Goal: Task Accomplishment & Management: Use online tool/utility

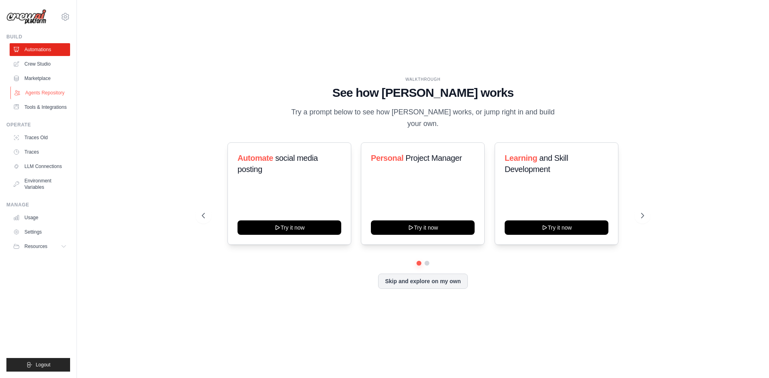
click at [54, 89] on link "Agents Repository" at bounding box center [40, 93] width 60 height 13
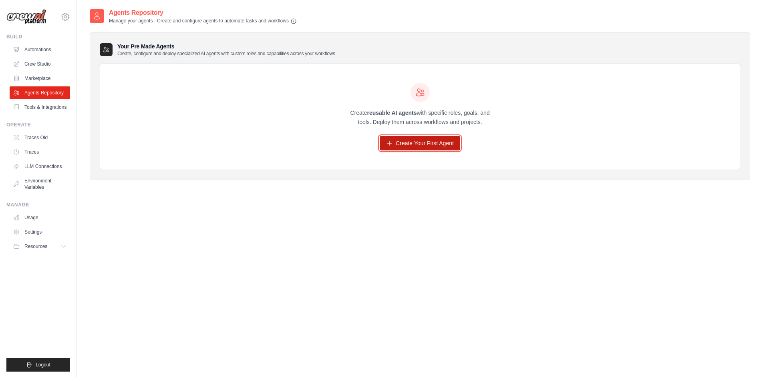
click at [397, 141] on link "Create Your First Agent" at bounding box center [420, 143] width 81 height 14
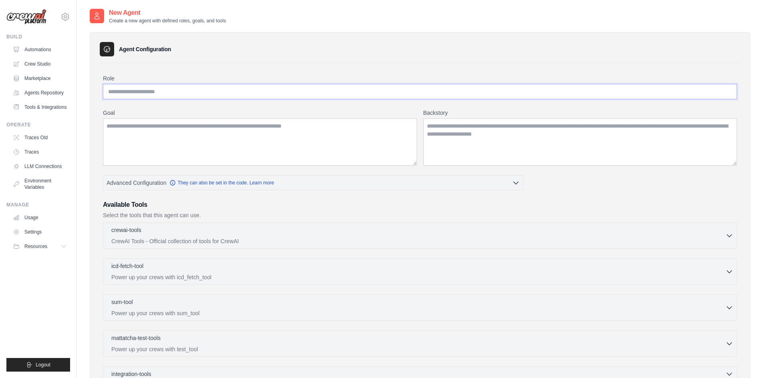
click at [253, 85] on input "Role" at bounding box center [420, 91] width 634 height 15
type input "**********"
click at [313, 125] on textarea "Goal" at bounding box center [260, 142] width 314 height 47
type textarea "**********"
click at [455, 127] on textarea "Backstory" at bounding box center [580, 142] width 314 height 47
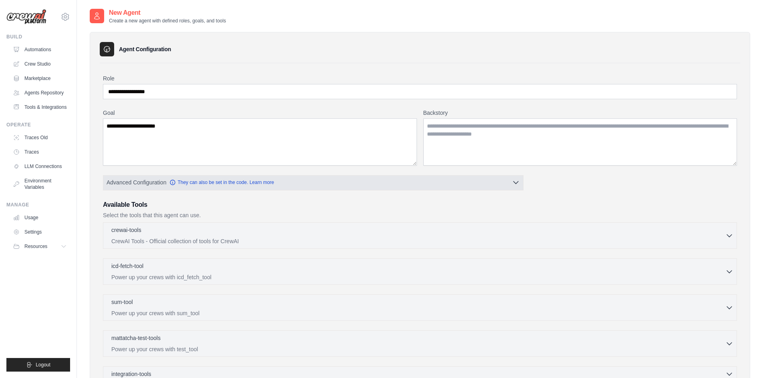
click at [440, 185] on button "Advanced Configuration They can also be set in the code. Learn more" at bounding box center [313, 182] width 420 height 14
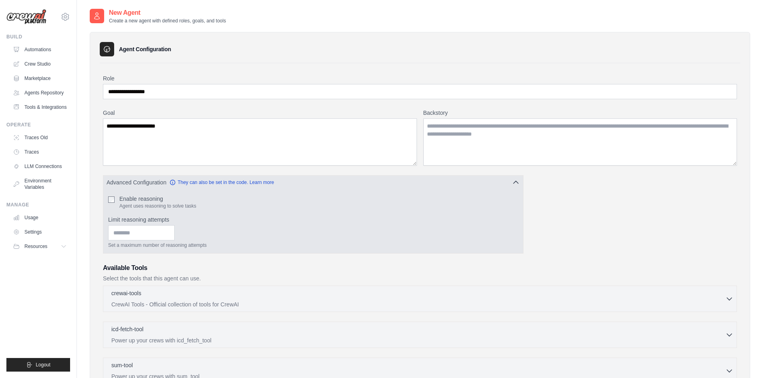
click at [492, 179] on button "Advanced Configuration They can also be set in the code. Learn more" at bounding box center [313, 182] width 420 height 14
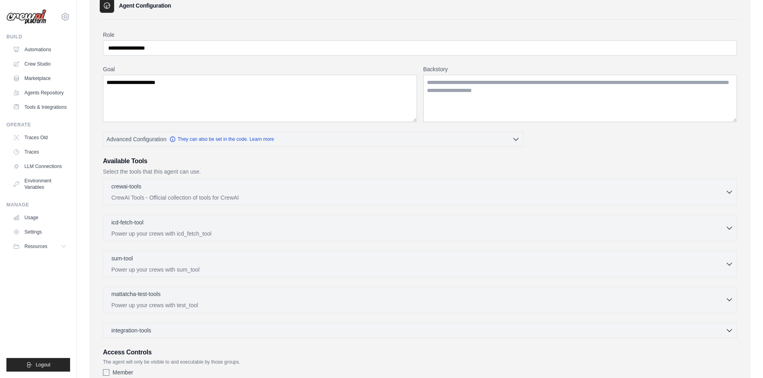
scroll to position [112, 0]
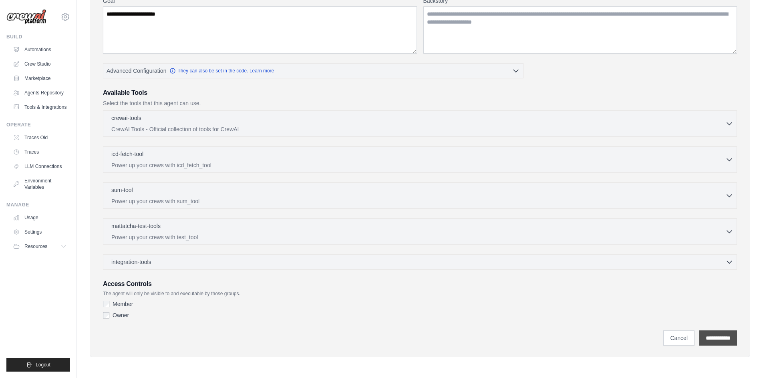
click at [707, 341] on input "**********" at bounding box center [718, 338] width 38 height 15
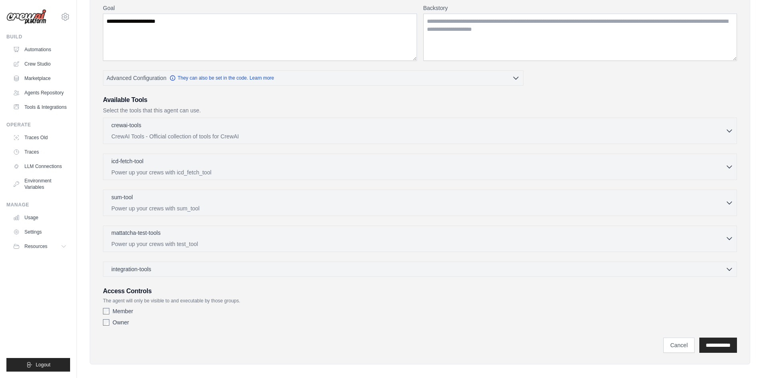
scroll to position [144, 0]
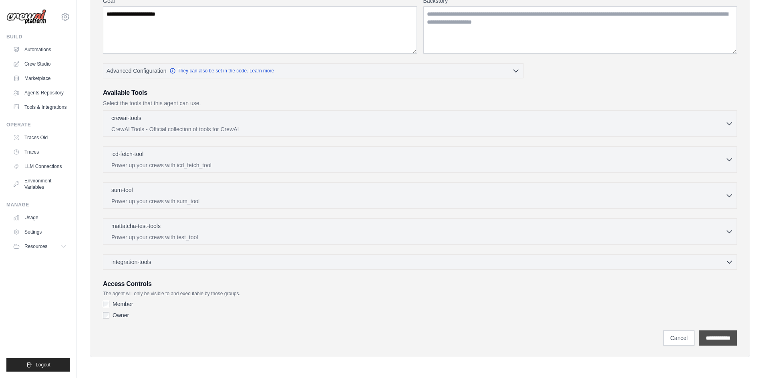
click at [715, 341] on input "**********" at bounding box center [718, 338] width 38 height 15
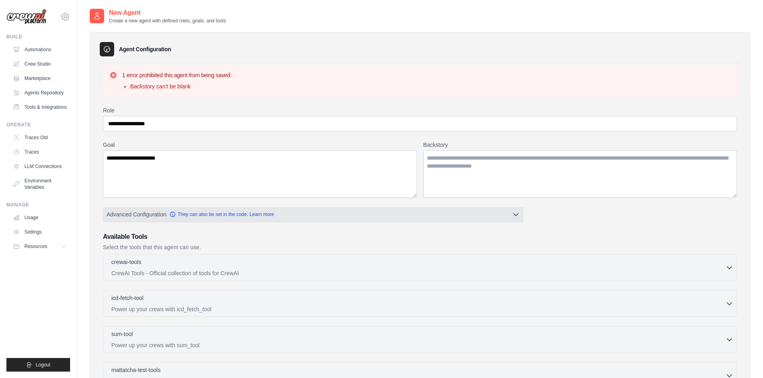
click at [472, 217] on button "Advanced Configuration They can also be set in the code. Learn more" at bounding box center [313, 214] width 420 height 14
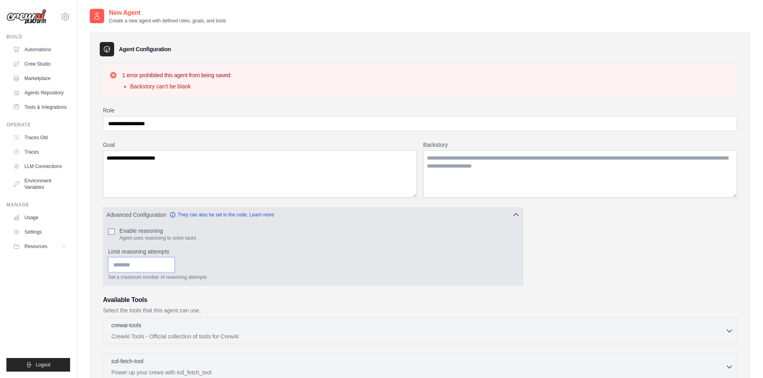
click at [157, 268] on input "Limit reasoning attempts" at bounding box center [141, 265] width 66 height 15
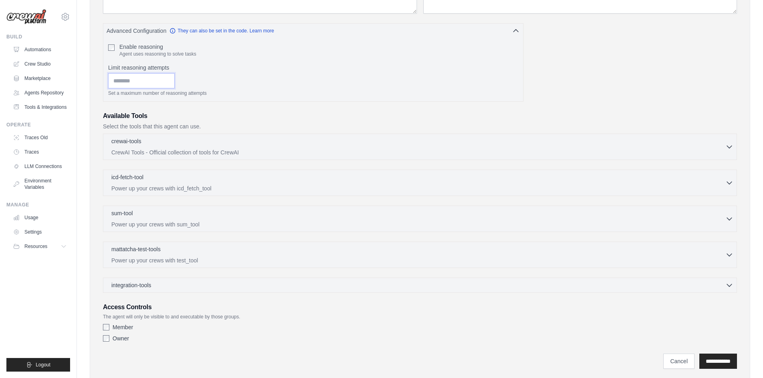
scroll to position [207, 0]
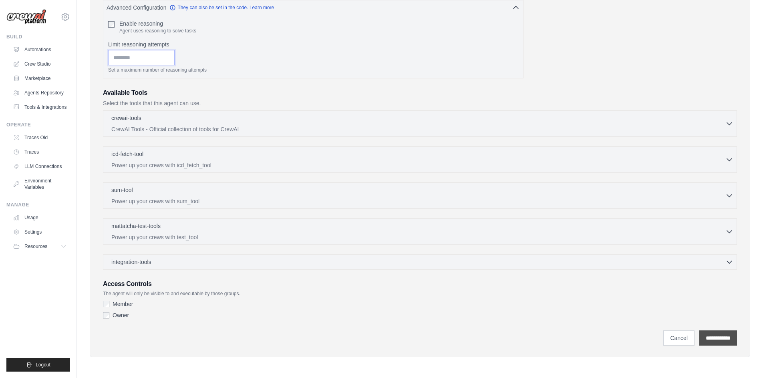
type input "****"
click at [706, 337] on input "**********" at bounding box center [718, 338] width 38 height 15
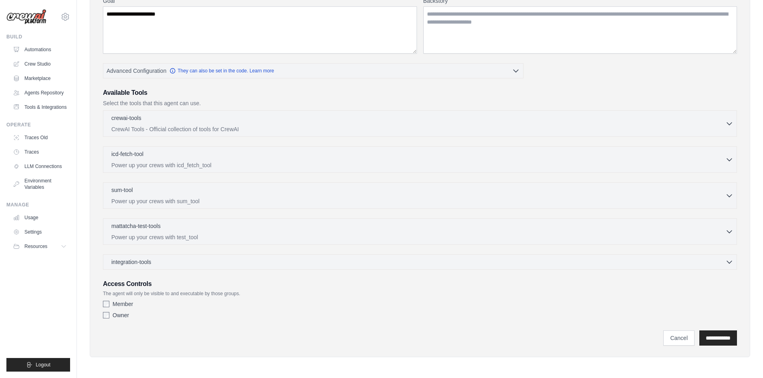
scroll to position [0, 0]
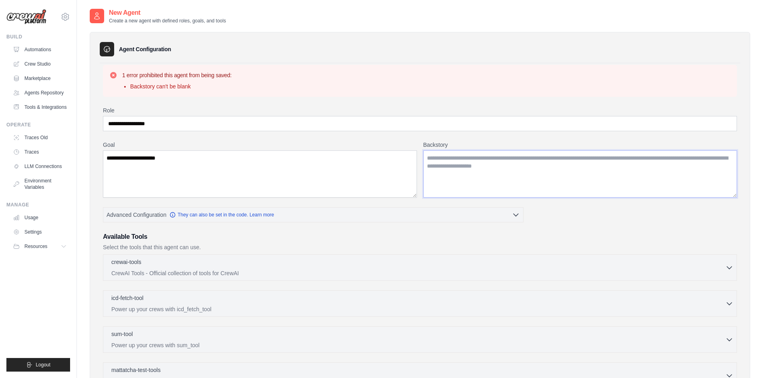
click at [513, 181] on textarea "Backstory" at bounding box center [580, 174] width 314 height 47
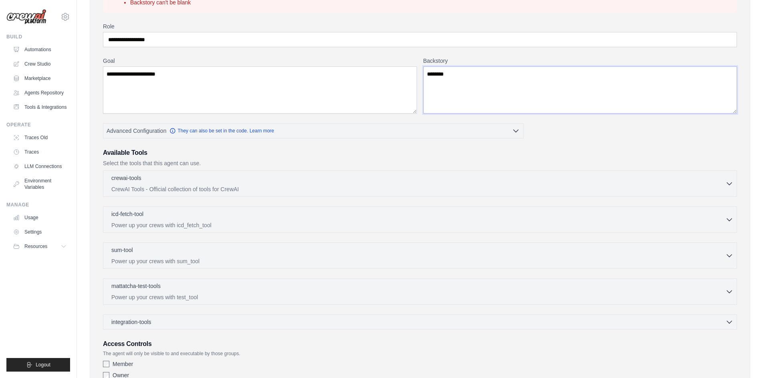
scroll to position [144, 0]
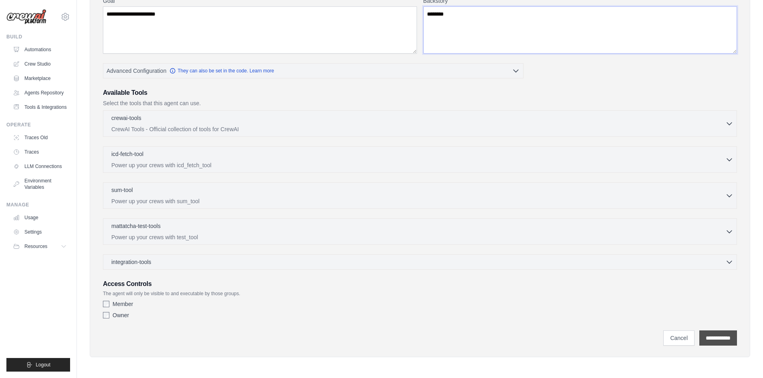
type textarea "*******"
click at [706, 338] on input "**********" at bounding box center [718, 338] width 38 height 15
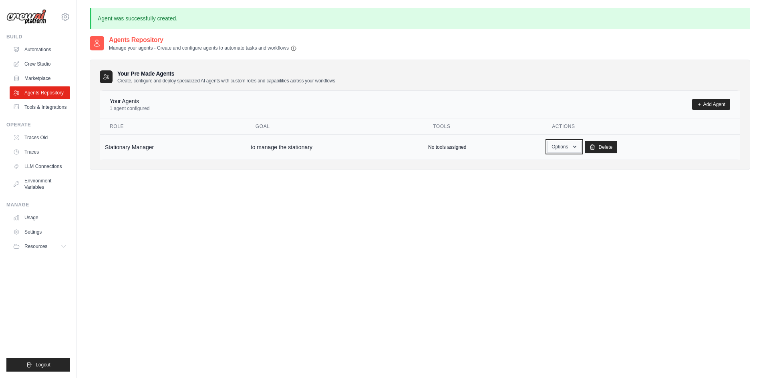
click at [575, 151] on button "Options" at bounding box center [564, 147] width 34 height 12
click at [562, 166] on link "Show" at bounding box center [553, 165] width 58 height 14
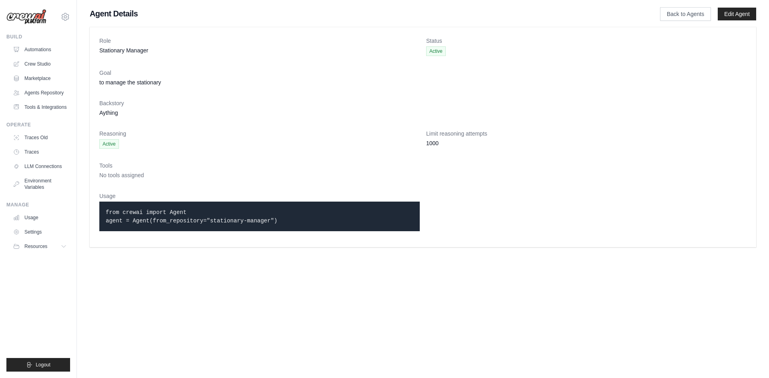
drag, startPoint x: 501, startPoint y: 127, endPoint x: 489, endPoint y: 135, distance: 14.7
click at [500, 127] on dl "Role Stationary Manager Status Active Goal to manage the stationary Backstory A…" at bounding box center [422, 137] width 647 height 201
drag, startPoint x: 421, startPoint y: 134, endPoint x: 420, endPoint y: 128, distance: 6.1
click at [420, 133] on dl "Role Stationary Manager Status Active Goal to manage the stationary Backstory A…" at bounding box center [422, 137] width 647 height 201
click at [436, 51] on span "Active" at bounding box center [436, 51] width 20 height 10
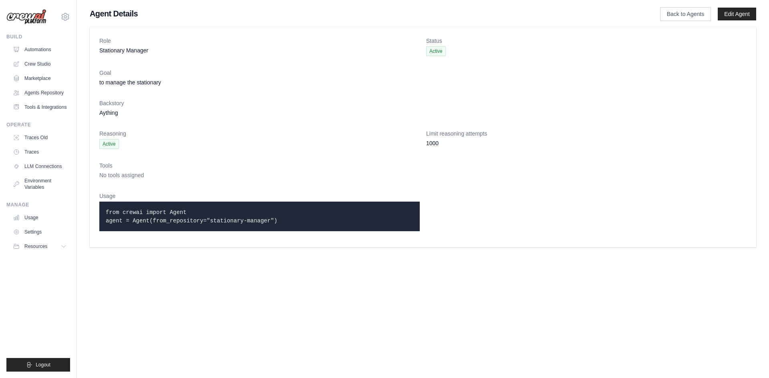
click at [436, 51] on span "Active" at bounding box center [436, 51] width 20 height 10
click at [153, 82] on dd "to manage the stationary" at bounding box center [422, 83] width 647 height 8
click at [46, 74] on link "Marketplace" at bounding box center [40, 78] width 60 height 13
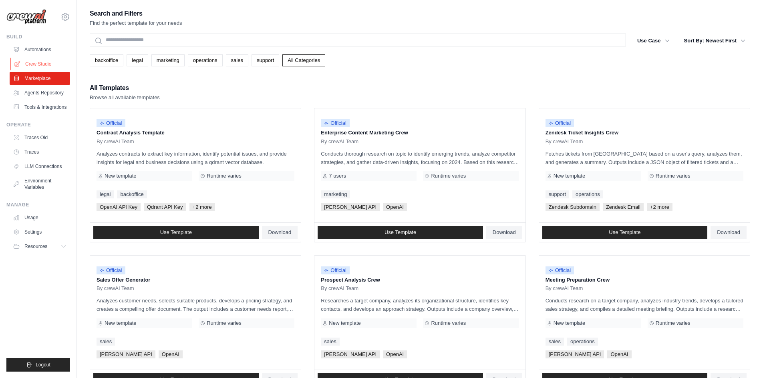
click at [56, 65] on link "Crew Studio" at bounding box center [40, 64] width 60 height 13
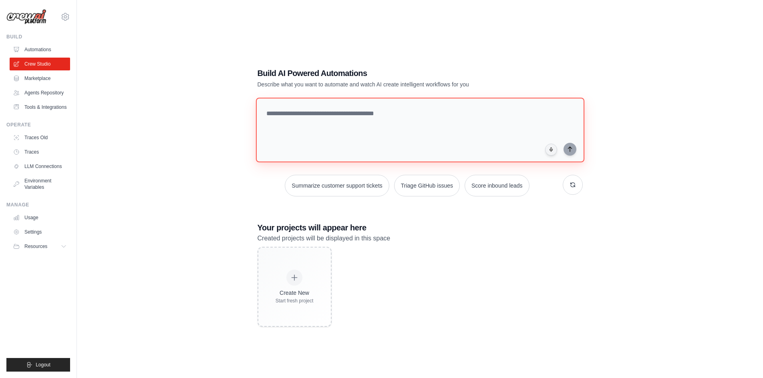
click at [321, 133] on textarea at bounding box center [420, 130] width 328 height 65
type textarea "**********"
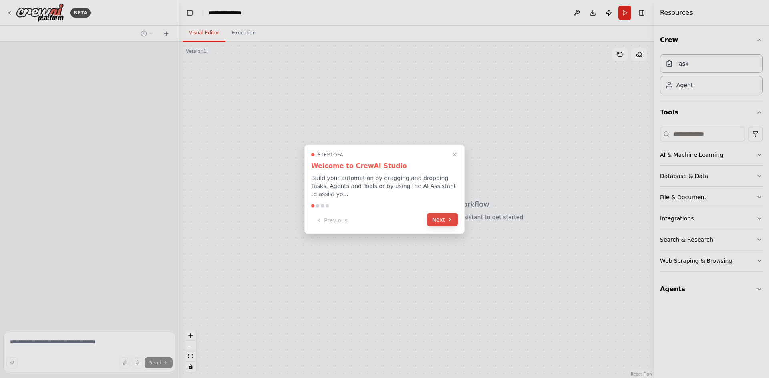
click at [453, 216] on button "Next" at bounding box center [442, 219] width 31 height 13
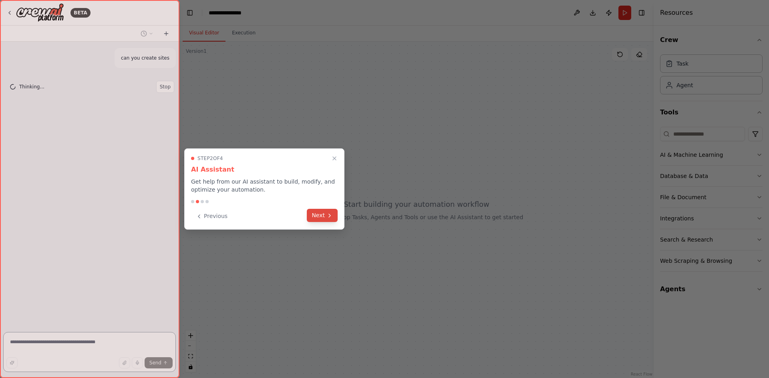
click at [321, 213] on button "Next" at bounding box center [322, 215] width 31 height 13
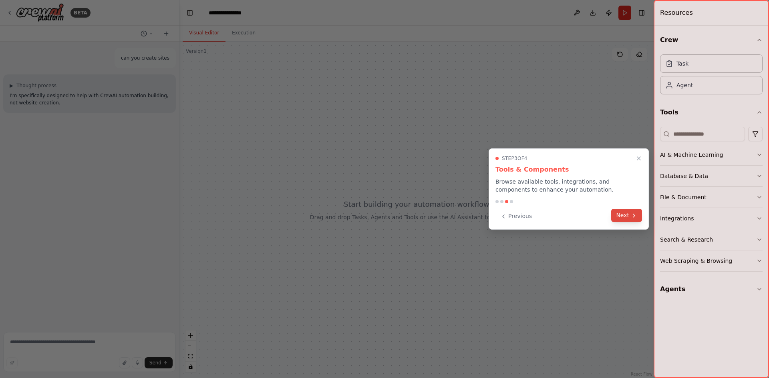
click at [628, 211] on button "Next" at bounding box center [626, 215] width 31 height 13
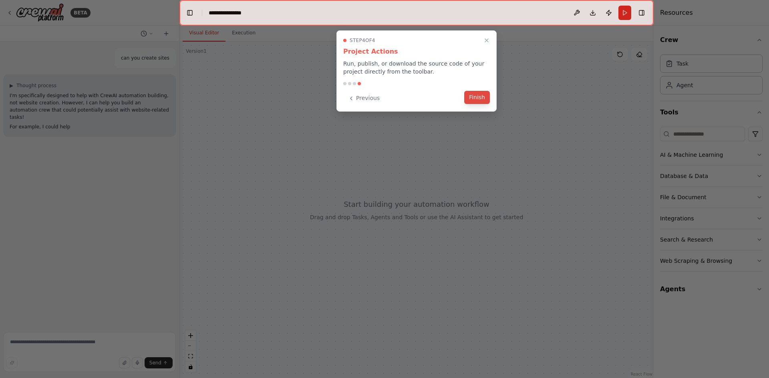
click at [476, 96] on button "Finish" at bounding box center [477, 97] width 26 height 13
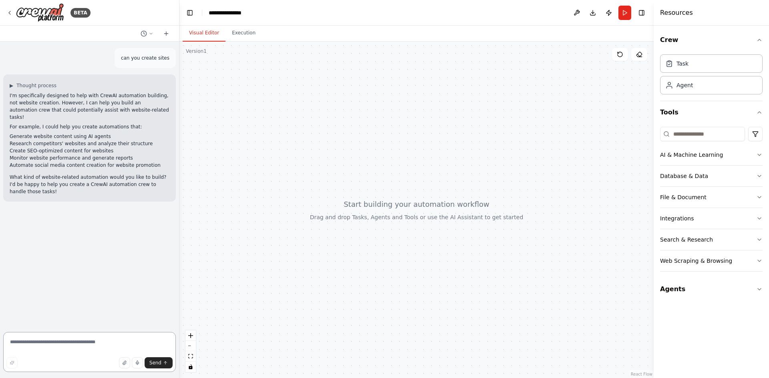
click at [87, 340] on textarea at bounding box center [89, 352] width 173 height 40
type textarea "**********"
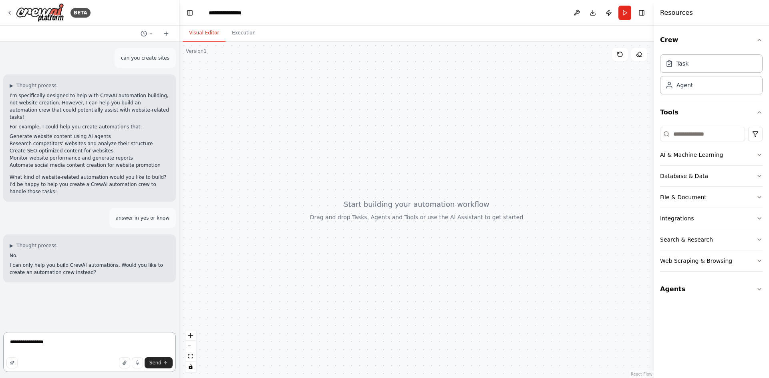
type textarea "**********"
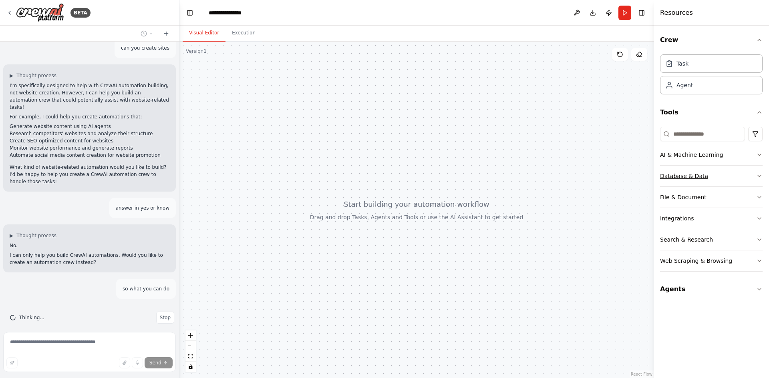
click at [699, 183] on button "Database & Data" at bounding box center [711, 176] width 103 height 21
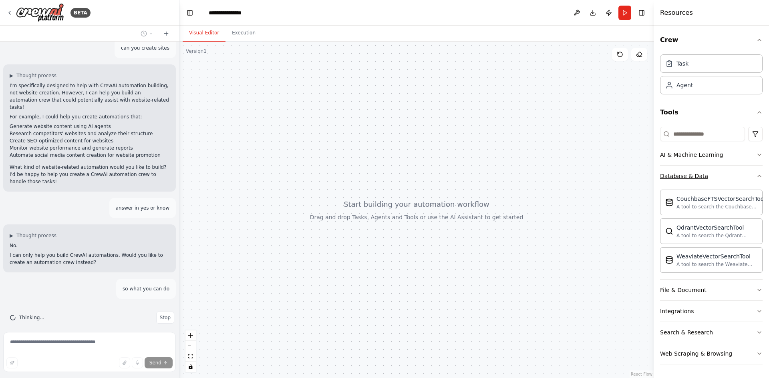
click at [737, 175] on button "Database & Data" at bounding box center [711, 176] width 103 height 21
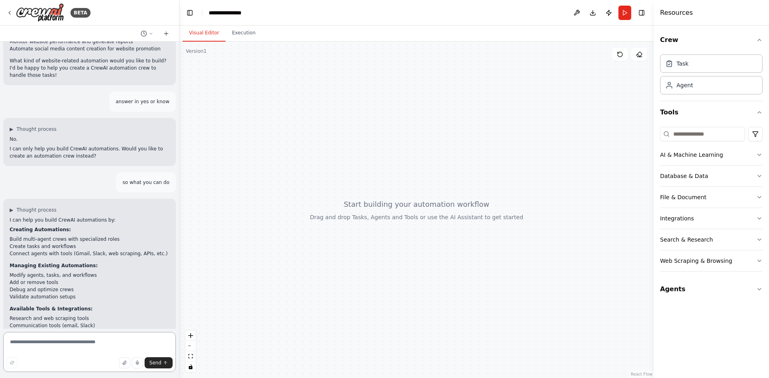
scroll to position [221, 0]
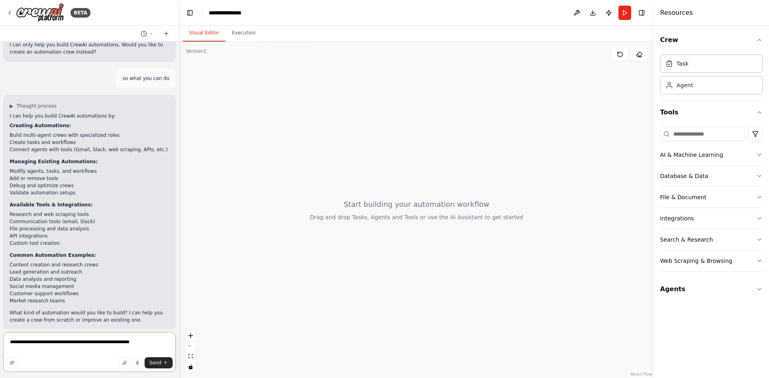
type textarea "**********"
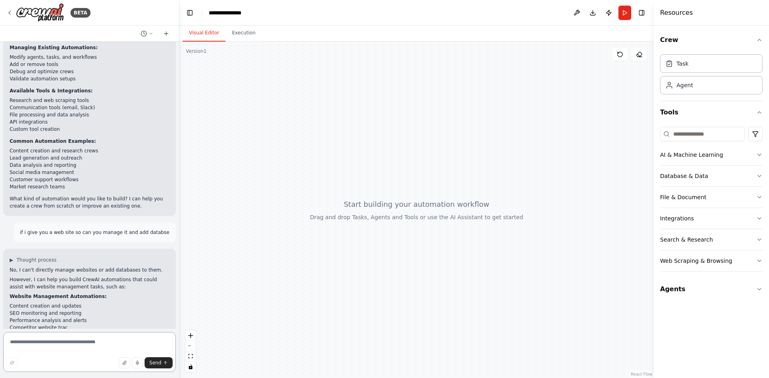
scroll to position [347, 0]
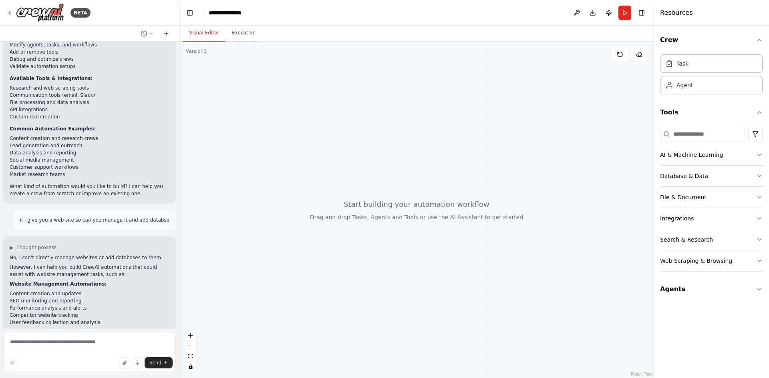
click at [242, 32] on button "Execution" at bounding box center [243, 33] width 36 height 17
click at [205, 30] on button "Visual Editor" at bounding box center [204, 33] width 43 height 17
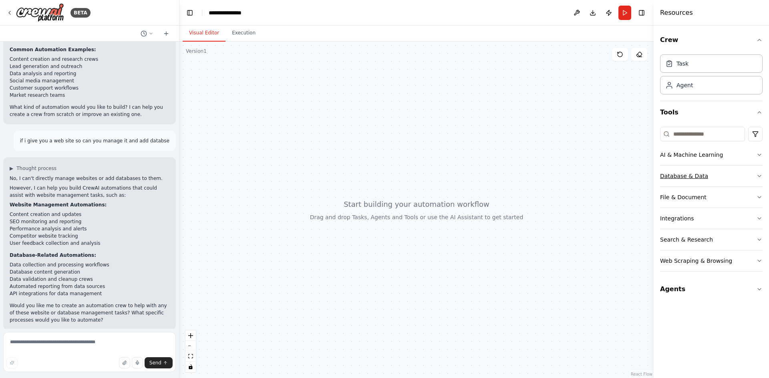
click at [699, 175] on div "Database & Data" at bounding box center [684, 176] width 48 height 8
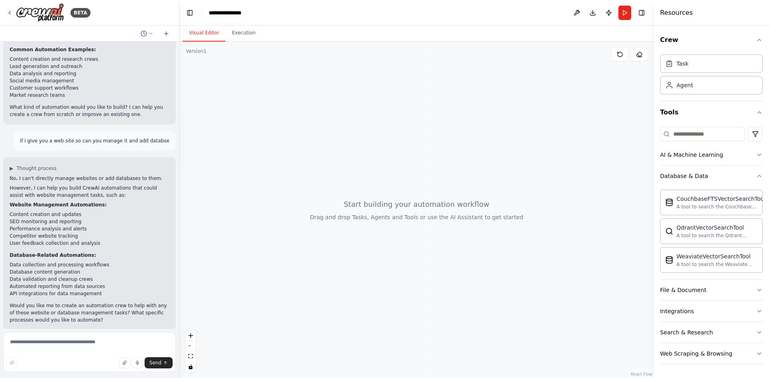
click at [688, 217] on div "CouchbaseFTSVectorSearchTool A tool to search the Couchbase database for releva…" at bounding box center [711, 230] width 103 height 87
click at [696, 197] on div "CouchbaseFTSVectorSearchTool" at bounding box center [720, 199] width 89 height 8
click at [696, 203] on div "A tool to search the Couchbase database for relevant information on internal do…" at bounding box center [720, 206] width 89 height 6
drag, startPoint x: 696, startPoint y: 203, endPoint x: 433, endPoint y: 201, distance: 263.2
click at [433, 201] on div "BETA can you create sites ▶ Thought process I'm specifically designed to help w…" at bounding box center [384, 189] width 769 height 378
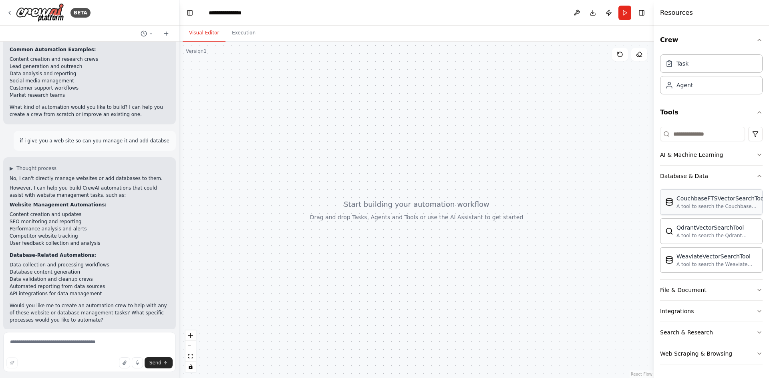
click at [729, 200] on div "CouchbaseFTSVectorSearchTool" at bounding box center [720, 199] width 89 height 8
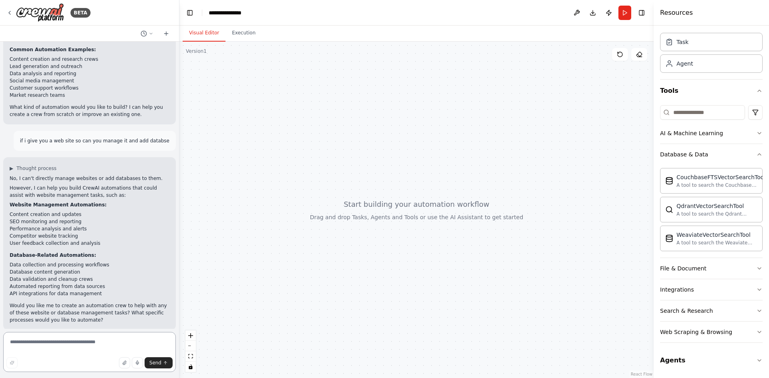
click at [142, 343] on textarea at bounding box center [89, 352] width 173 height 40
type textarea "**********"
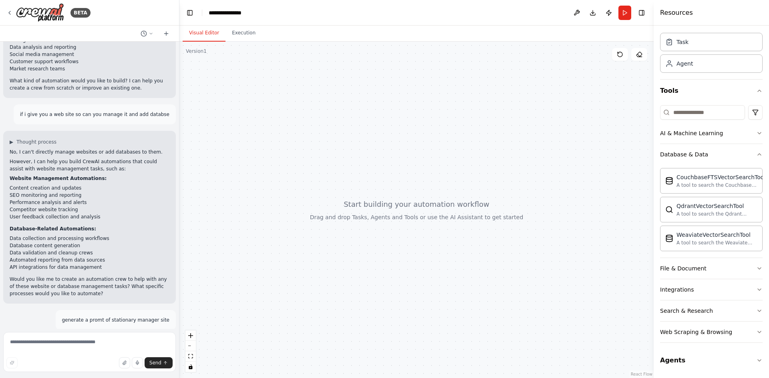
scroll to position [484, 0]
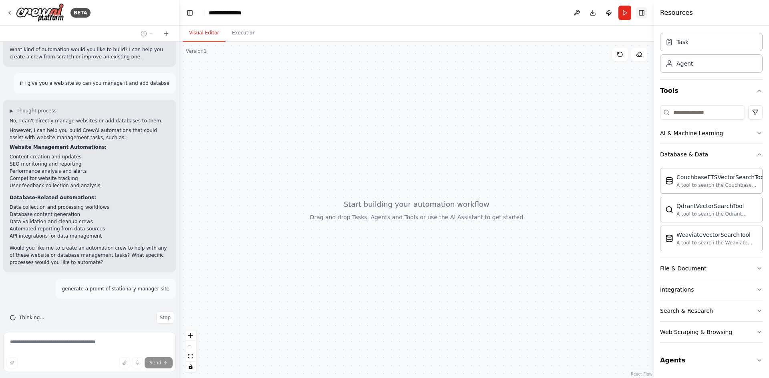
click at [643, 13] on button "Toggle Right Sidebar" at bounding box center [641, 12] width 11 height 11
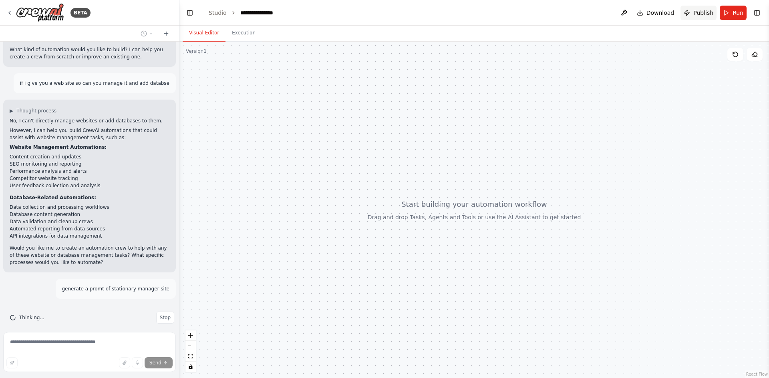
click at [707, 14] on span "Publish" at bounding box center [703, 13] width 20 height 8
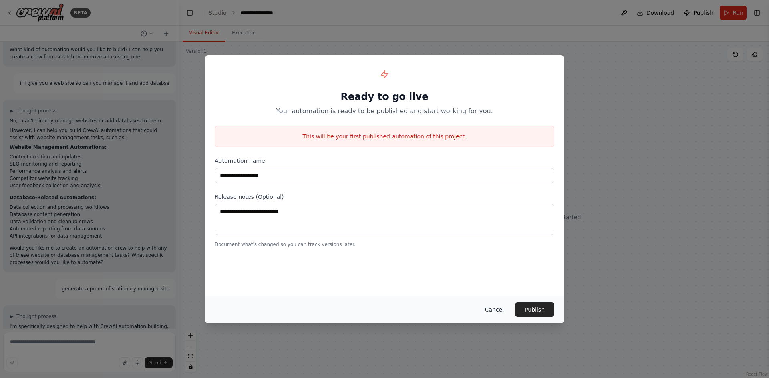
click at [497, 309] on button "Cancel" at bounding box center [495, 310] width 32 height 14
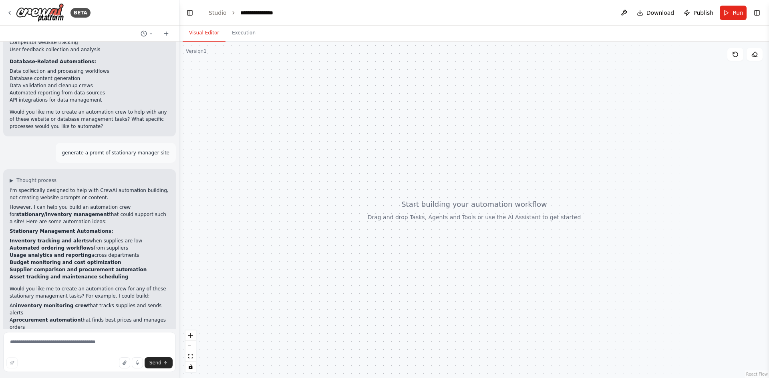
scroll to position [635, 0]
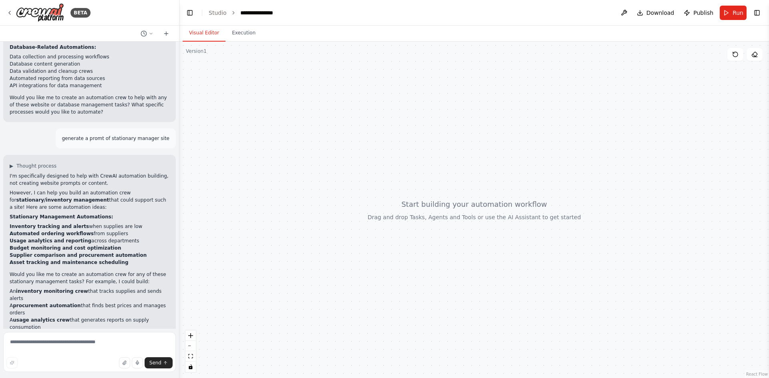
click at [476, 204] on div at bounding box center [474, 210] width 590 height 337
click at [470, 217] on div at bounding box center [474, 210] width 590 height 337
click at [197, 340] on div at bounding box center [474, 210] width 590 height 337
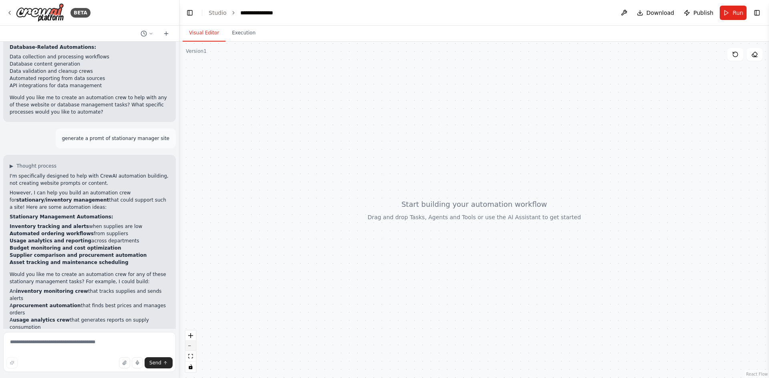
click at [195, 343] on button "zoom out" at bounding box center [190, 346] width 10 height 10
drag, startPoint x: 190, startPoint y: 337, endPoint x: 190, endPoint y: 332, distance: 4.4
click at [190, 332] on button "zoom in" at bounding box center [190, 336] width 10 height 10
click at [191, 336] on icon "zoom in" at bounding box center [190, 336] width 5 height 5
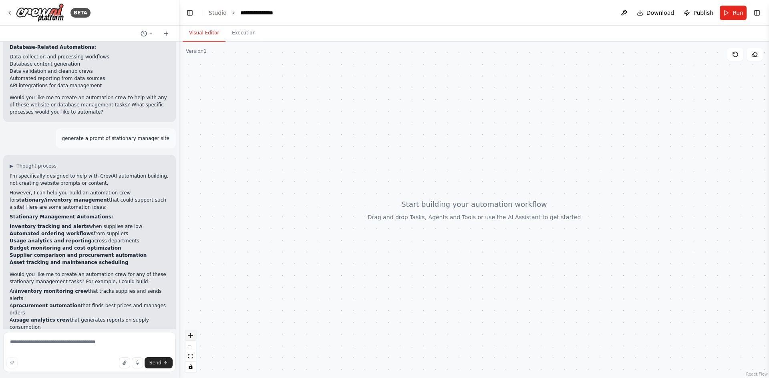
click at [191, 336] on icon "zoom in" at bounding box center [190, 336] width 5 height 5
click at [191, 337] on icon "zoom in" at bounding box center [190, 336] width 5 height 5
click at [191, 337] on div "React Flow controls" at bounding box center [190, 352] width 10 height 42
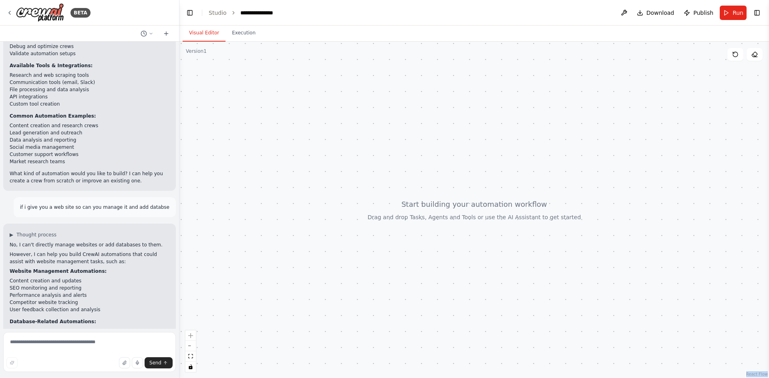
scroll to position [154, 0]
